Goal: Find specific page/section: Find specific page/section

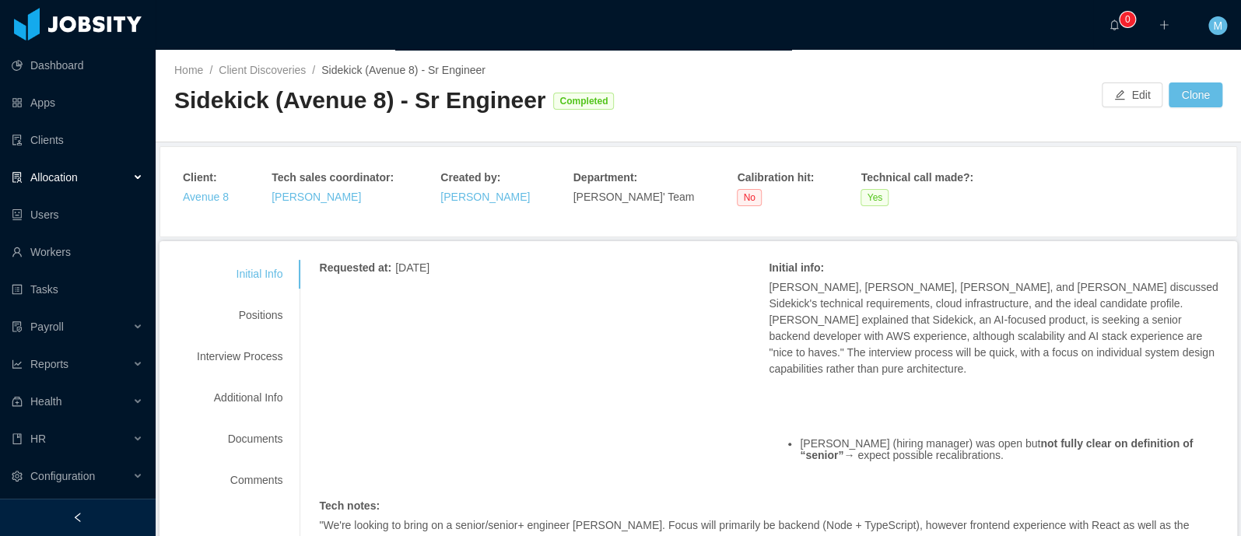
click at [76, 183] on span "Allocation" at bounding box center [53, 177] width 47 height 12
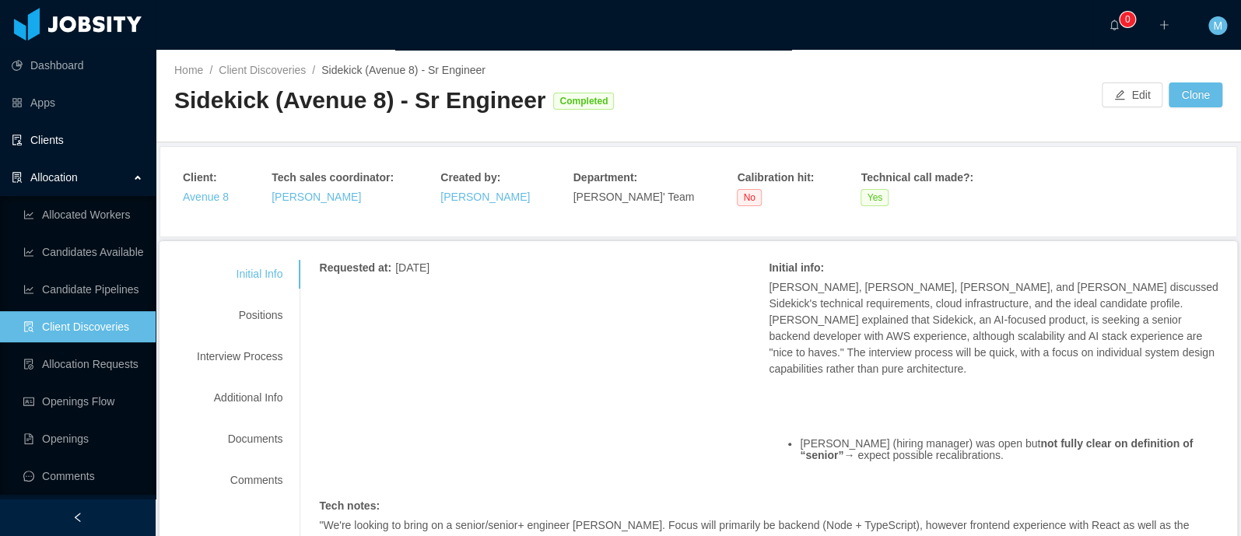
click at [51, 138] on link "Clients" at bounding box center [77, 139] width 131 height 31
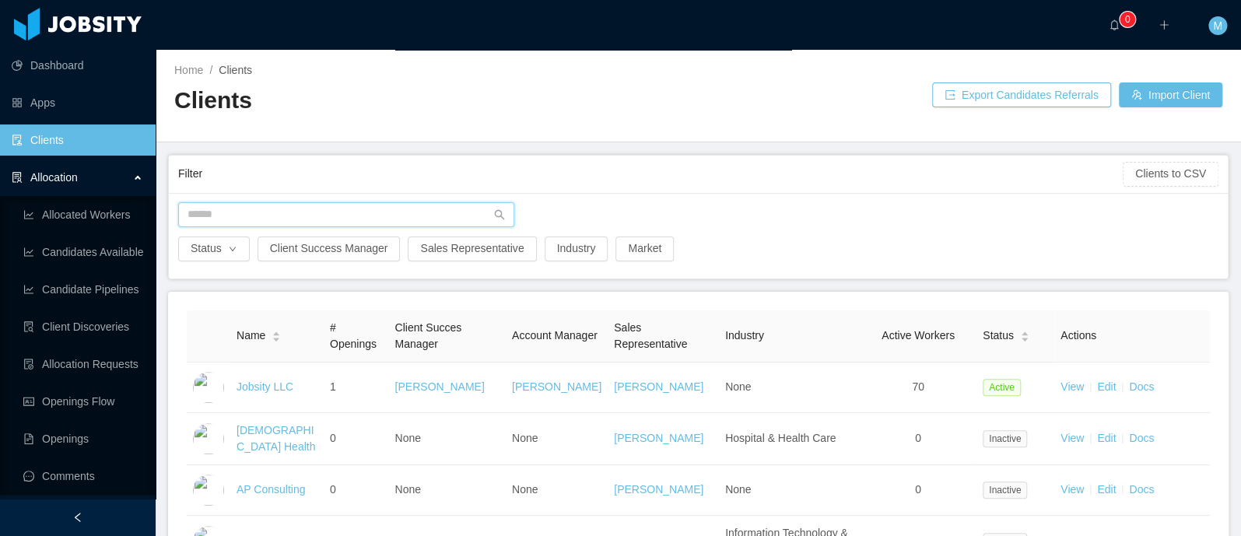
click at [303, 225] on input "text" at bounding box center [346, 214] width 336 height 25
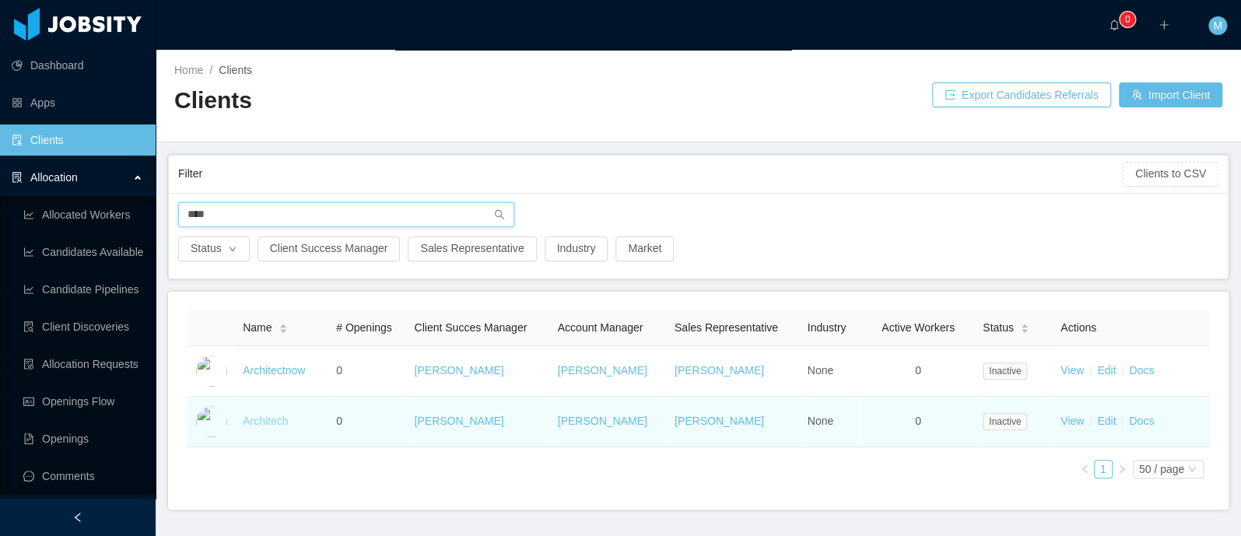
type input "****"
click at [254, 419] on link "Architech" at bounding box center [265, 421] width 45 height 12
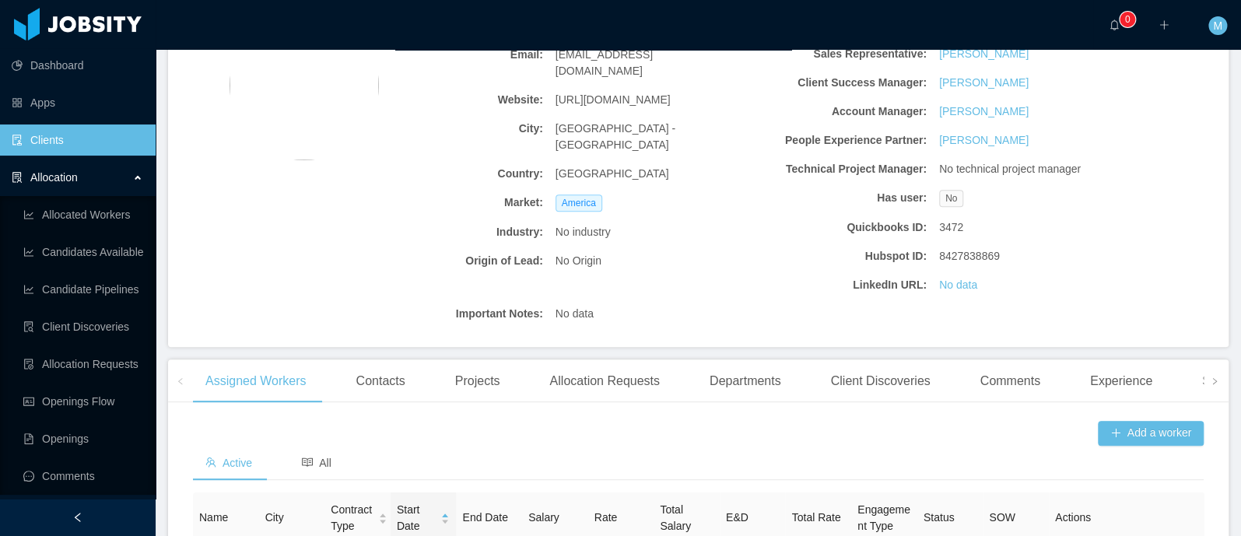
scroll to position [401, 0]
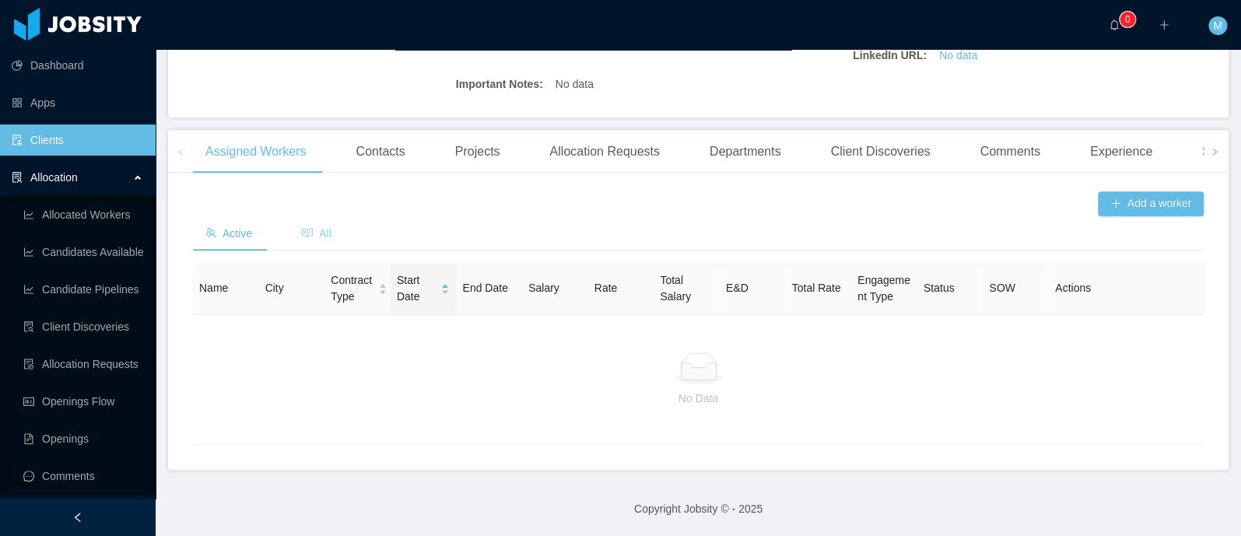
click at [315, 227] on span "All" at bounding box center [317, 233] width 30 height 12
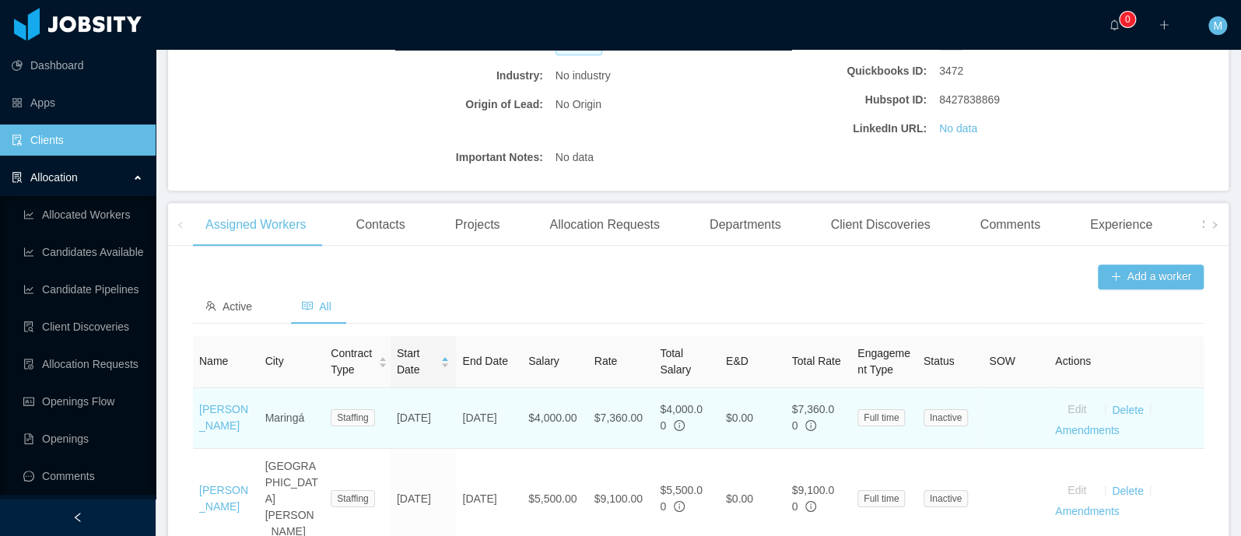
scroll to position [391, 0]
